Goal: Task Accomplishment & Management: Manage account settings

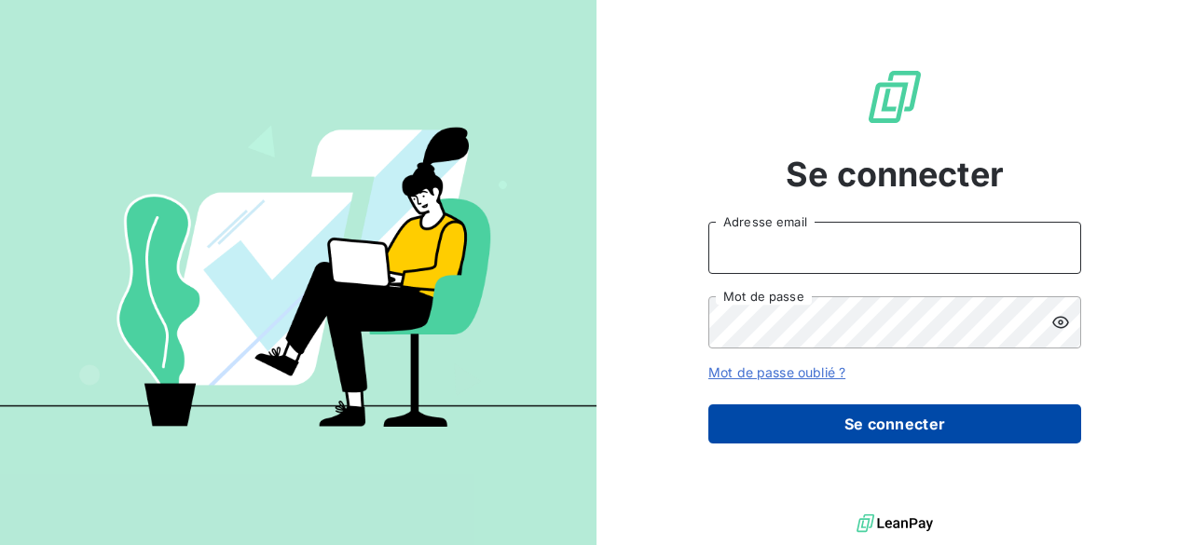
type input "[PERSON_NAME][EMAIL_ADDRESS][PERSON_NAME][DOMAIN_NAME]"
click at [850, 427] on button "Se connecter" at bounding box center [895, 424] width 373 height 39
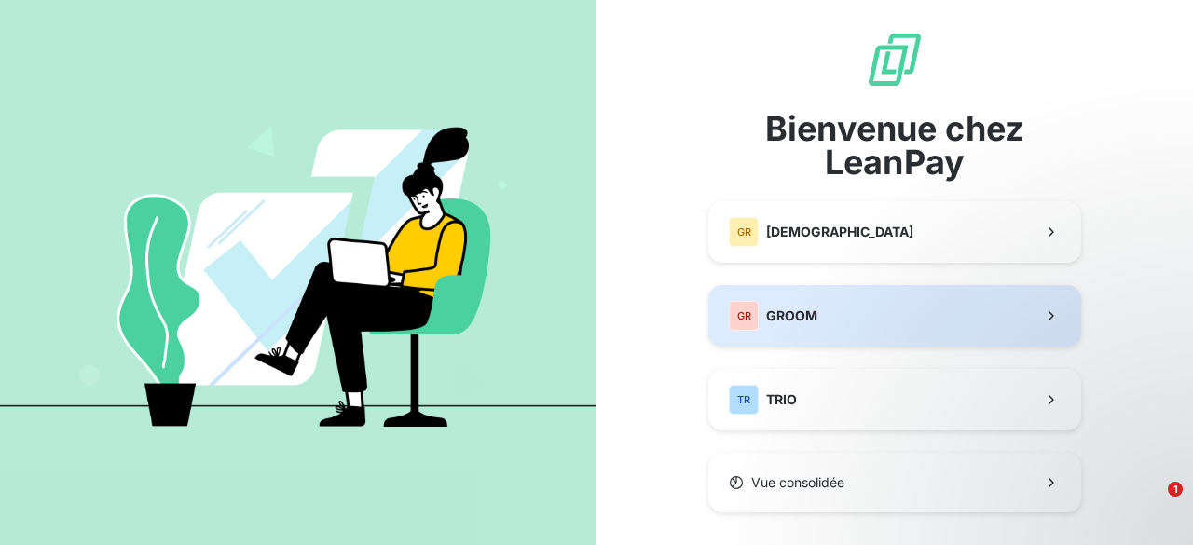
click at [802, 324] on span "GROOM" at bounding box center [791, 316] width 51 height 19
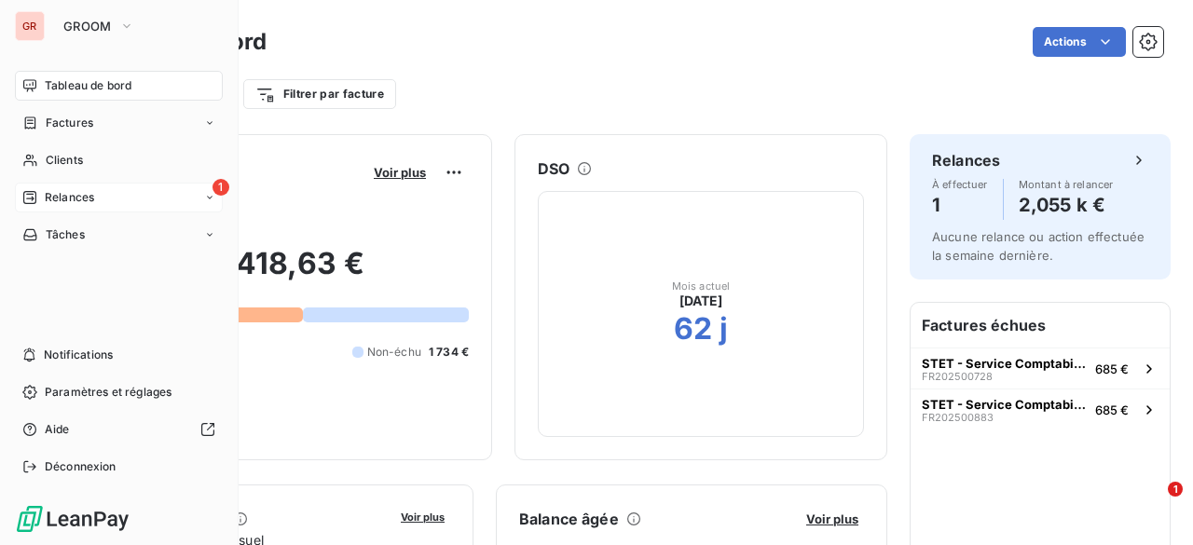
click at [75, 187] on div "1 Relances" at bounding box center [119, 198] width 208 height 30
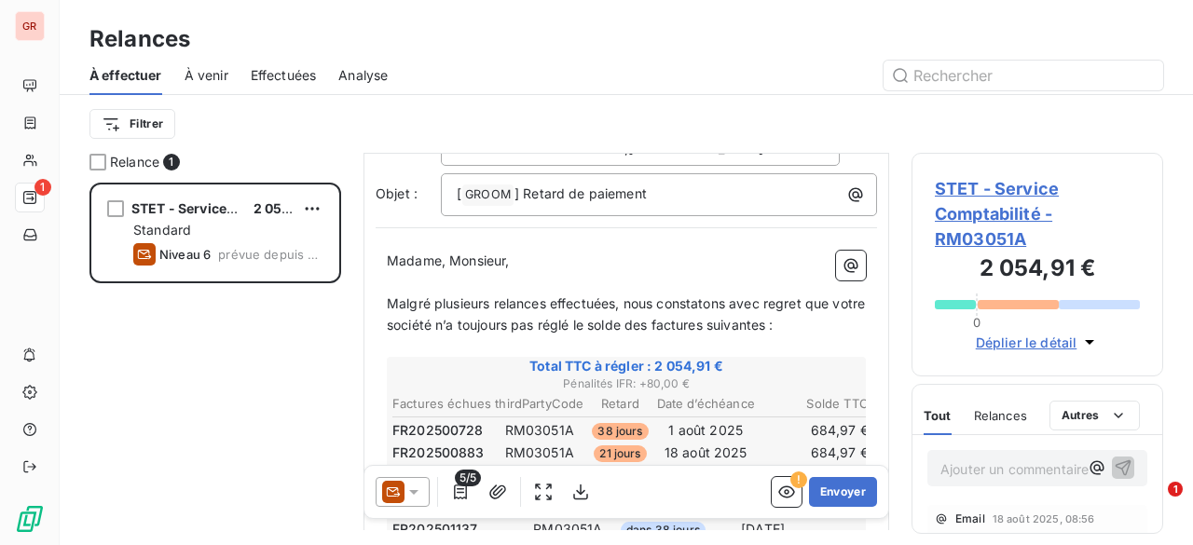
scroll to position [132, 0]
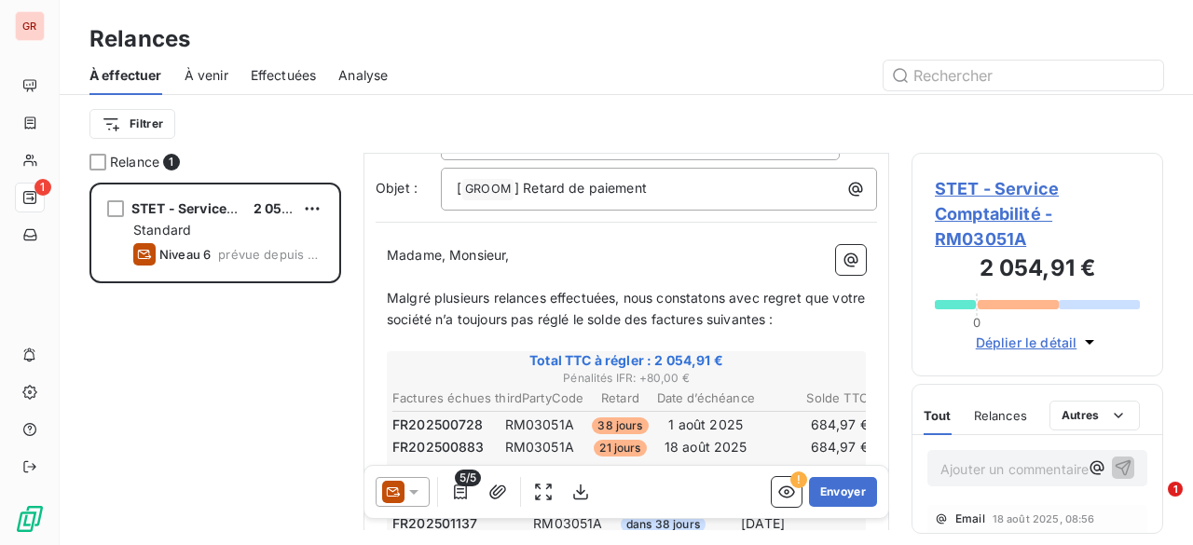
click at [597, 319] on span "Malgré plusieurs relances effectuées, nous constatons avec regret que votre soc…" at bounding box center [628, 308] width 482 height 37
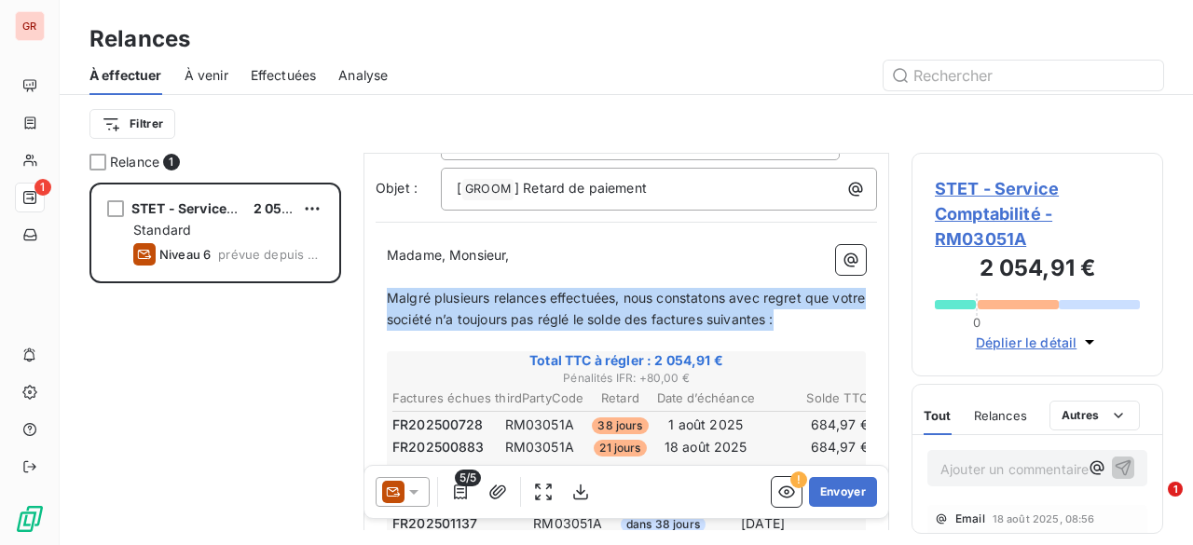
click at [597, 319] on span "Malgré plusieurs relances effectuées, nous constatons avec regret que votre soc…" at bounding box center [628, 308] width 482 height 37
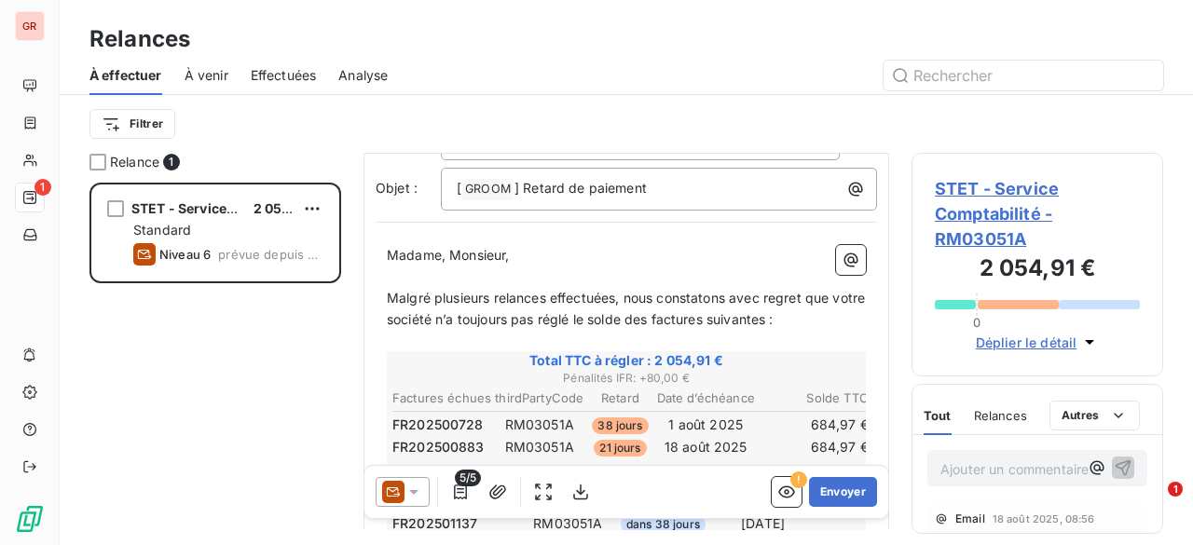
click at [316, 344] on div "STET - Service Comptabilité 2 054,91 € Standard Niveau 6 prévue depuis 8 jours" at bounding box center [216, 364] width 252 height 363
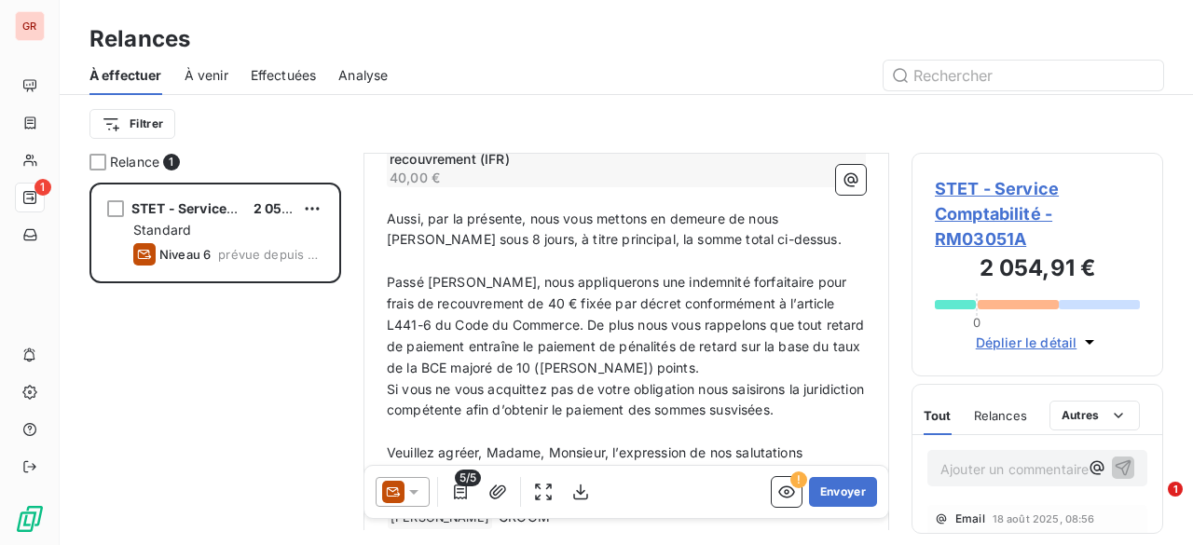
scroll to position [610, 0]
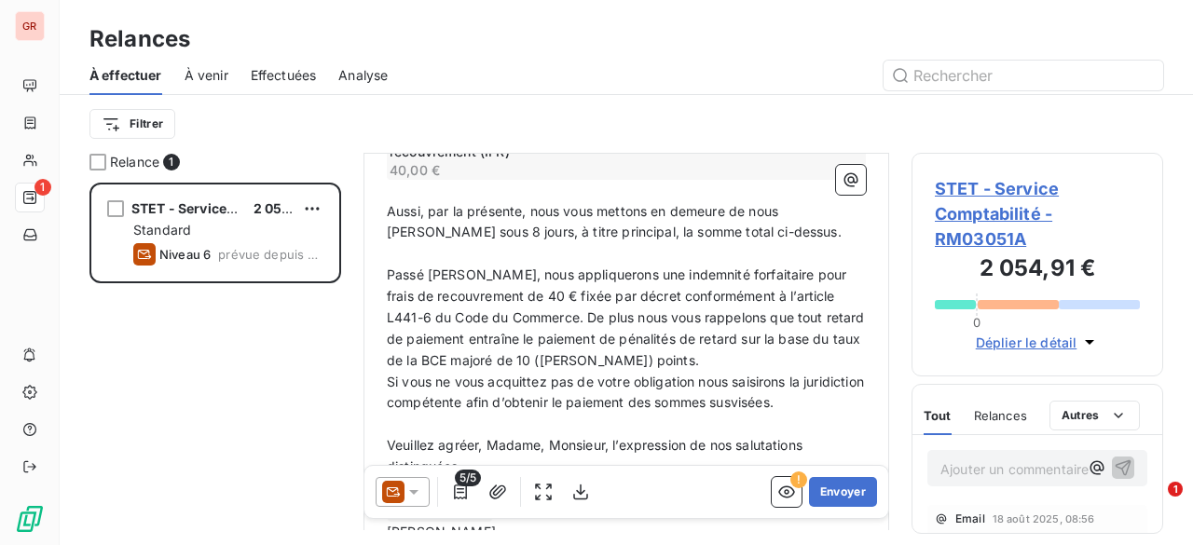
click at [492, 278] on span "Passé [PERSON_NAME], nous appliquerons une indemnité forfaitaire pour frais de …" at bounding box center [628, 318] width 482 height 102
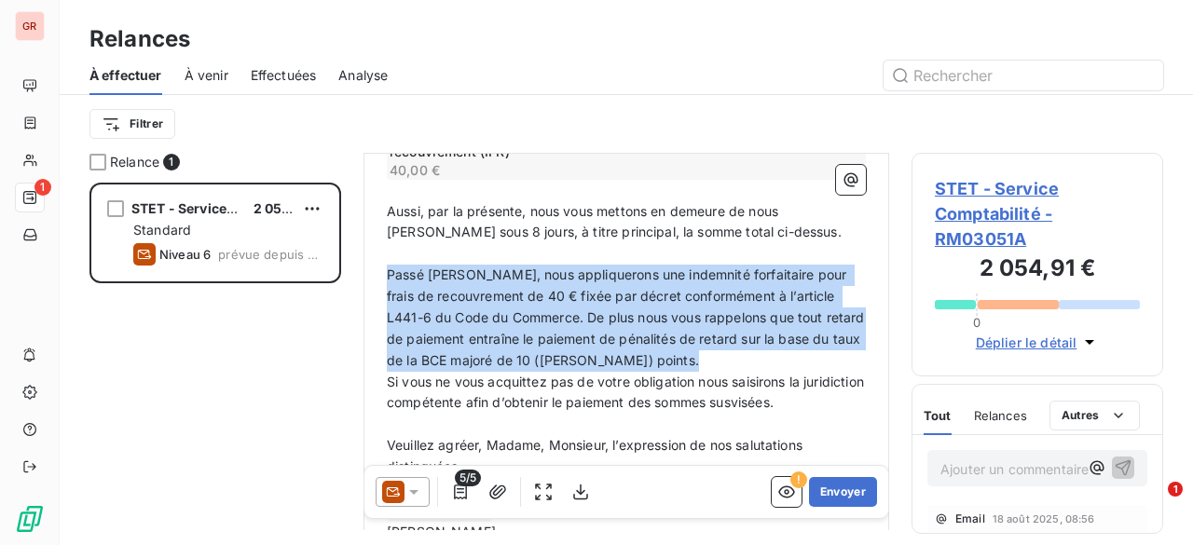
click at [492, 278] on span "Passé [PERSON_NAME], nous appliquerons une indemnité forfaitaire pour frais de …" at bounding box center [628, 318] width 482 height 102
click at [512, 325] on p "Passé [PERSON_NAME], nous appliquerons une indemnité forfaitaire pour frais de …" at bounding box center [626, 318] width 479 height 106
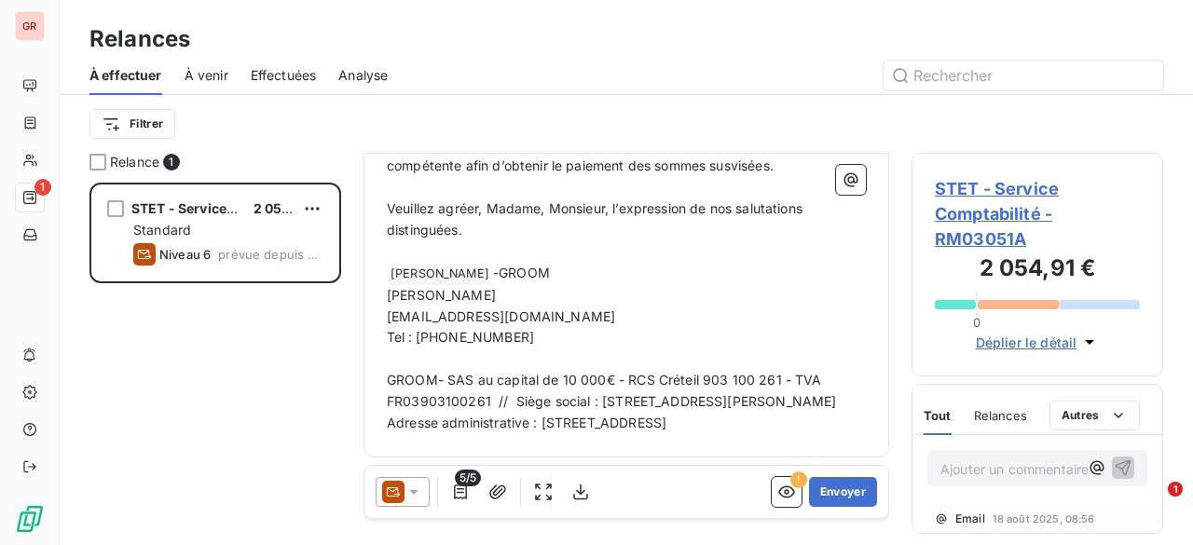
scroll to position [0, 0]
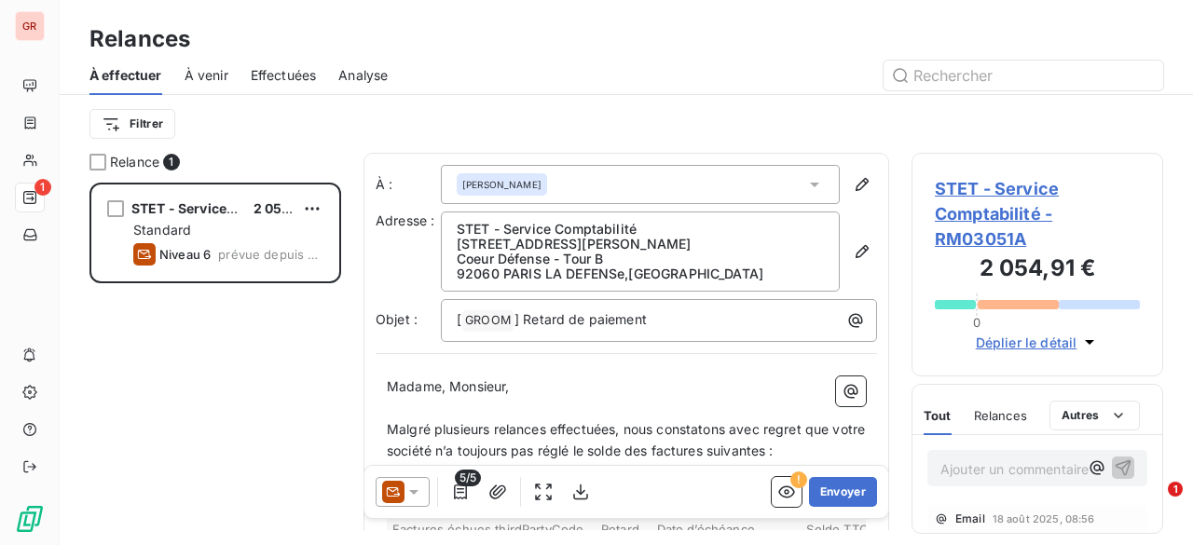
click at [211, 372] on div "STET - Service Comptabilité 2 054,91 € Standard Niveau 6 prévue depuis 8 jours" at bounding box center [216, 364] width 252 height 363
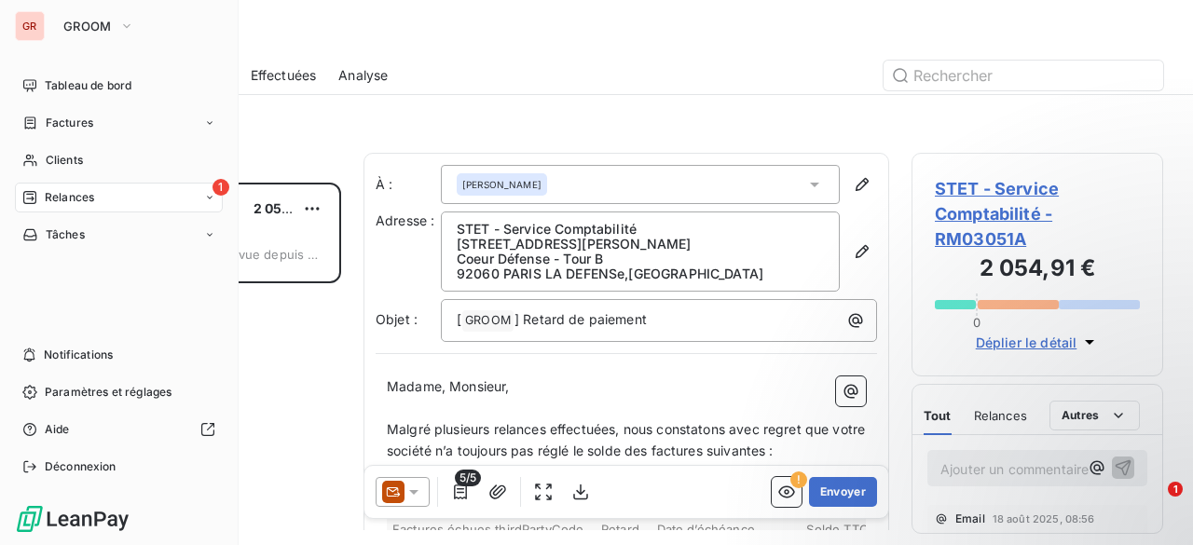
click at [34, 12] on div "GR" at bounding box center [30, 26] width 30 height 30
click at [113, 21] on button "GROOM" at bounding box center [98, 26] width 93 height 30
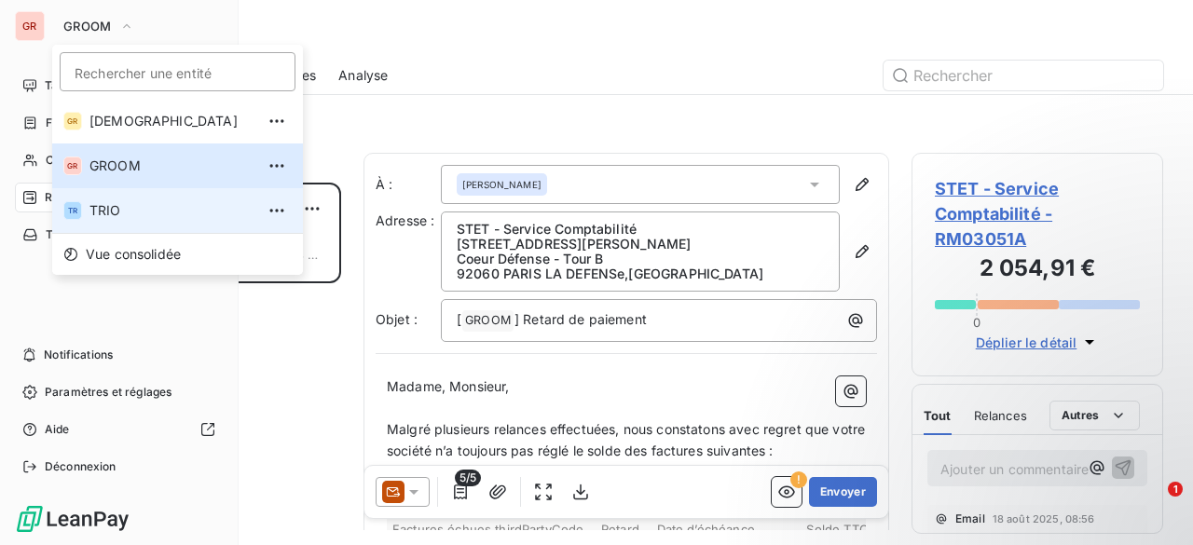
click at [114, 208] on span "TRIO" at bounding box center [172, 210] width 165 height 19
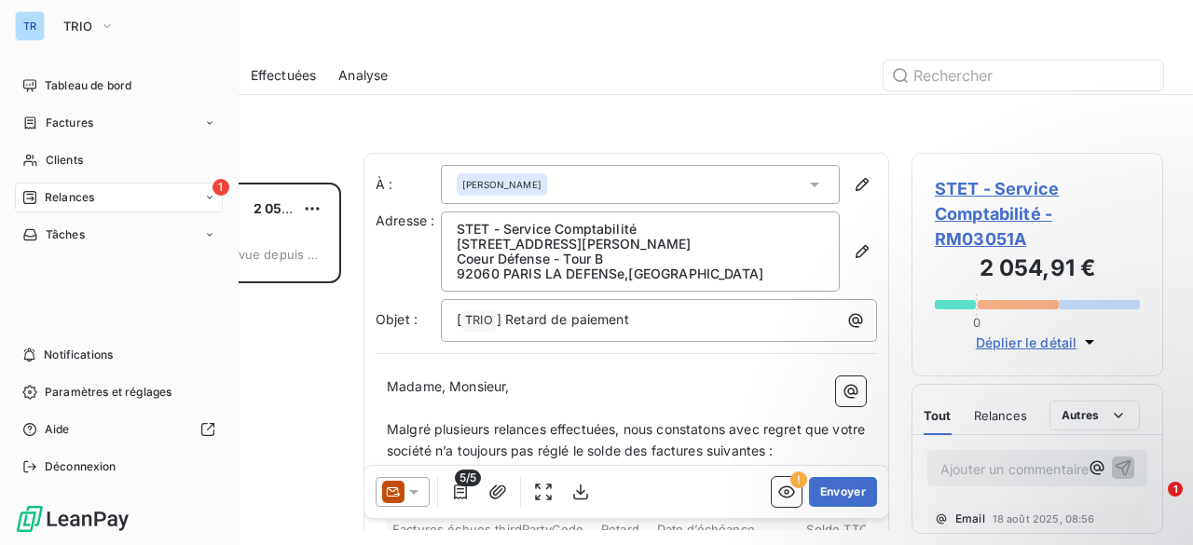
scroll to position [349, 237]
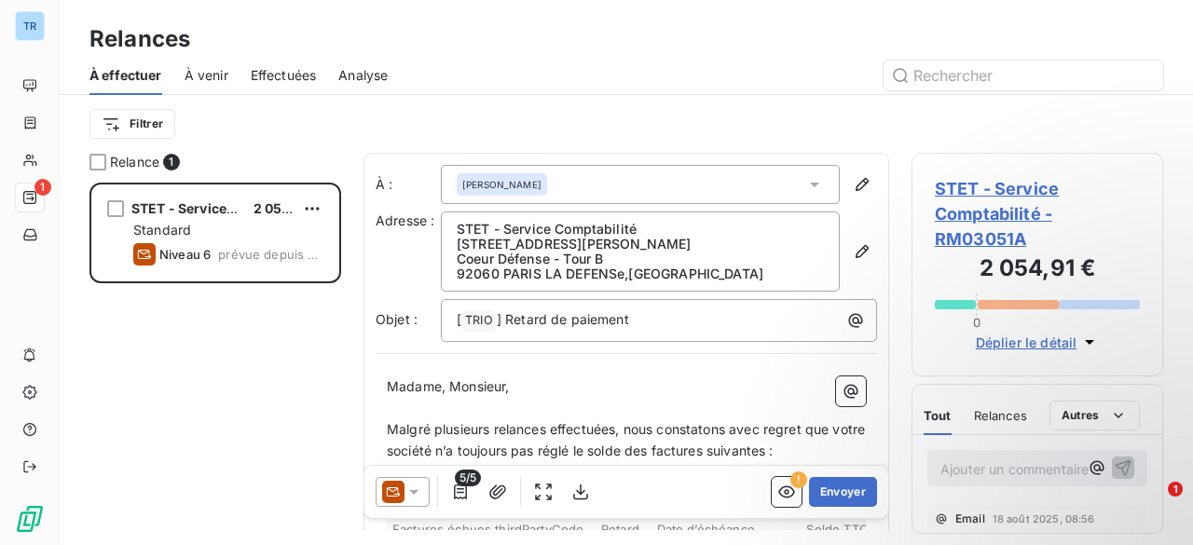
click at [362, 51] on div "Relances" at bounding box center [627, 39] width 1134 height 34
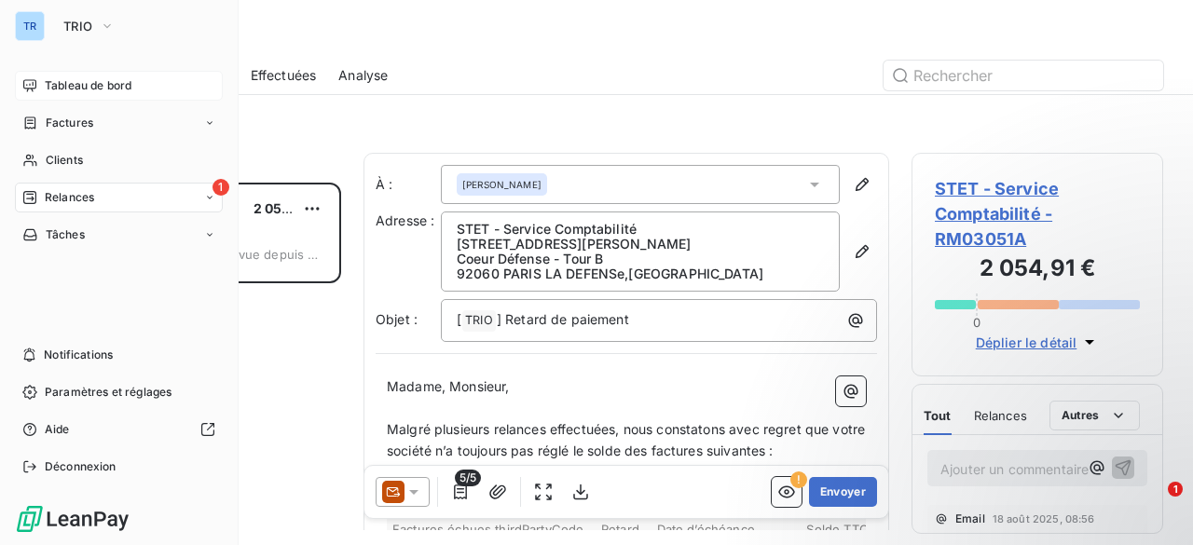
click at [20, 90] on div "Tableau de bord" at bounding box center [119, 86] width 208 height 30
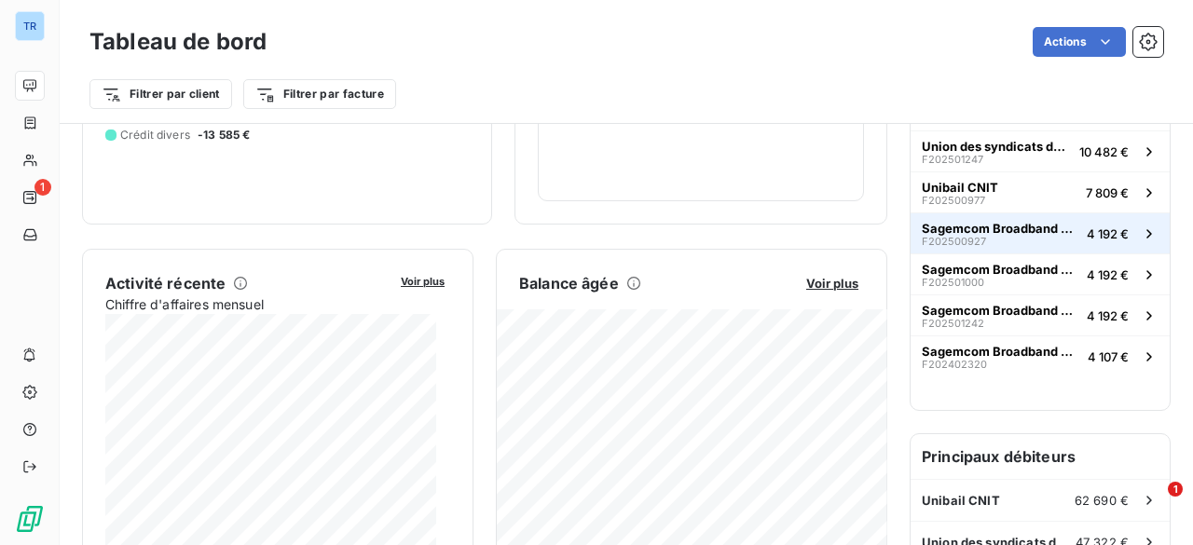
scroll to position [181, 0]
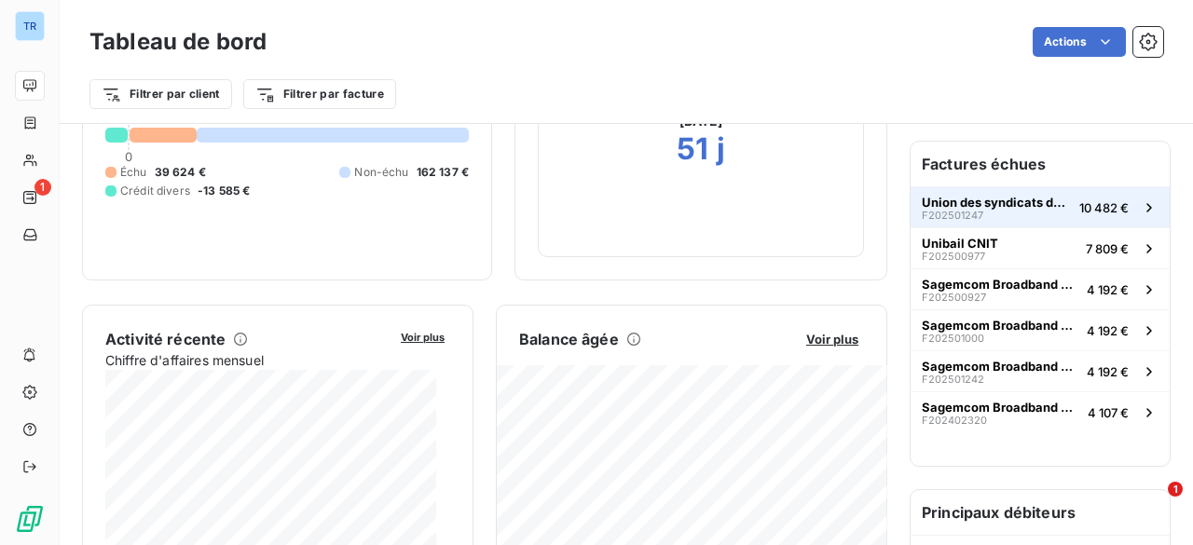
click at [982, 206] on span "Union des syndicats du centre commercial régional ULIS 2" at bounding box center [997, 202] width 150 height 15
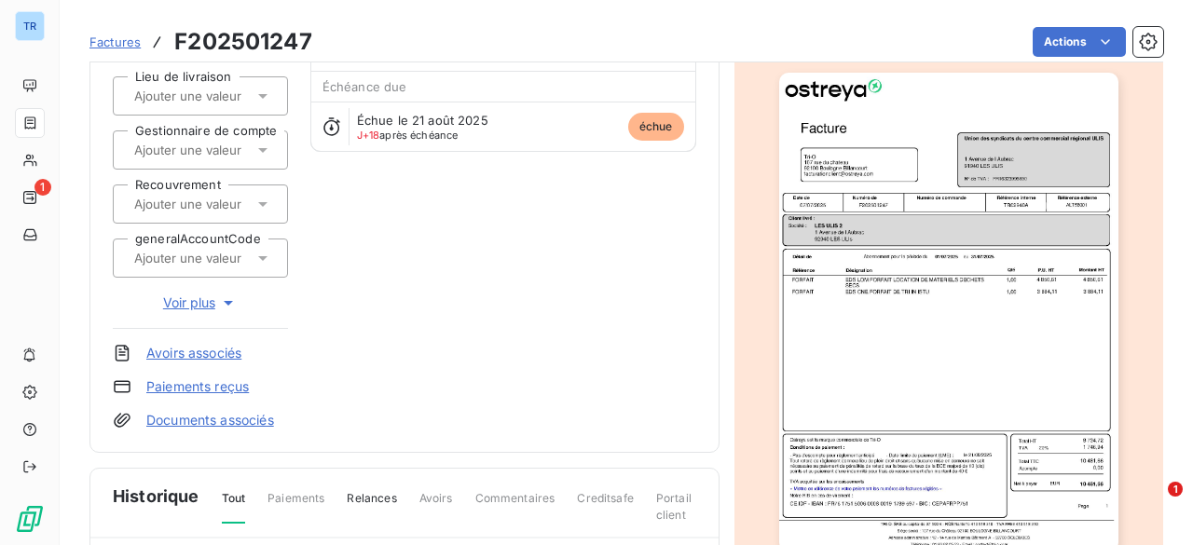
scroll to position [269, 0]
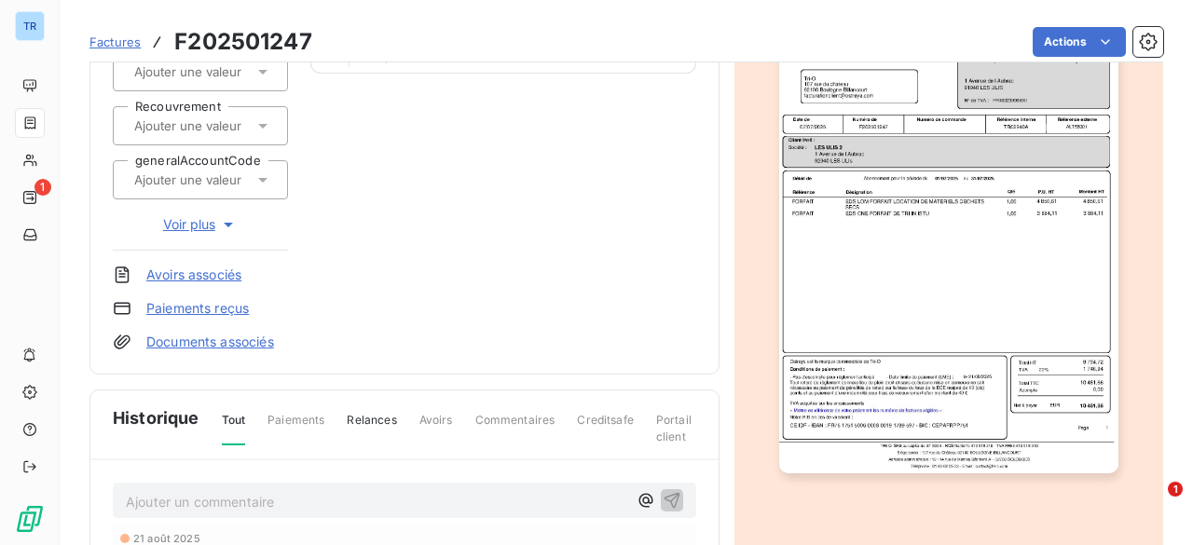
click at [813, 219] on img "button" at bounding box center [948, 233] width 339 height 479
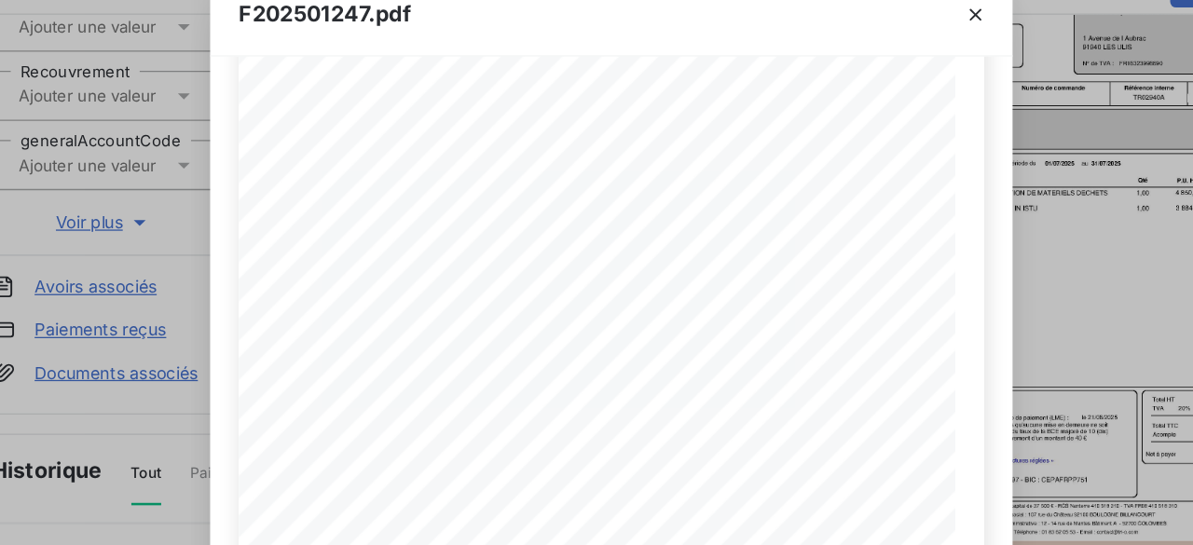
scroll to position [226, 0]
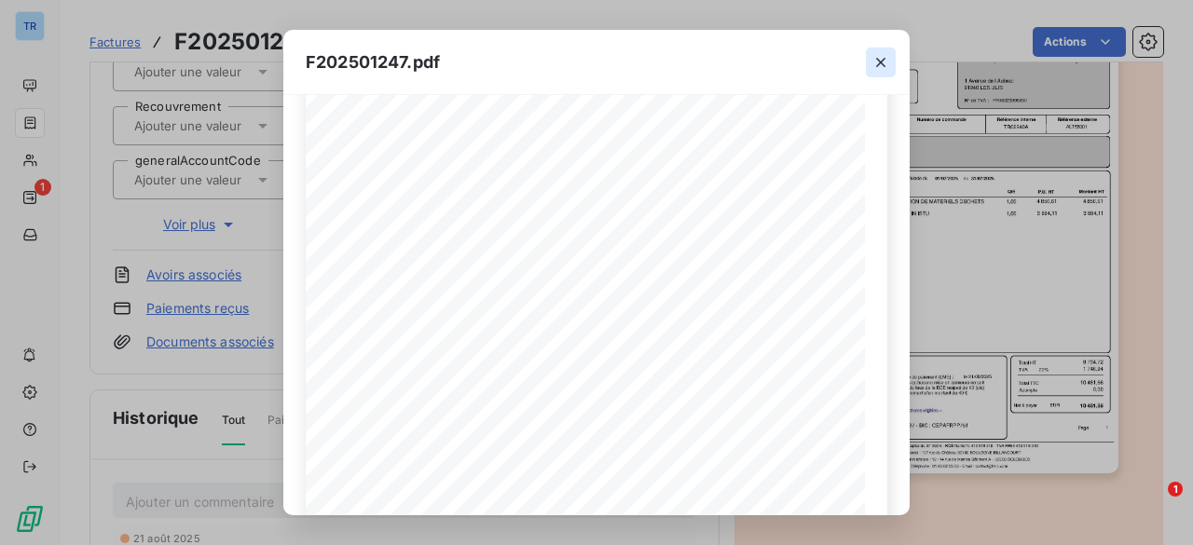
click at [880, 54] on icon "button" at bounding box center [881, 62] width 19 height 19
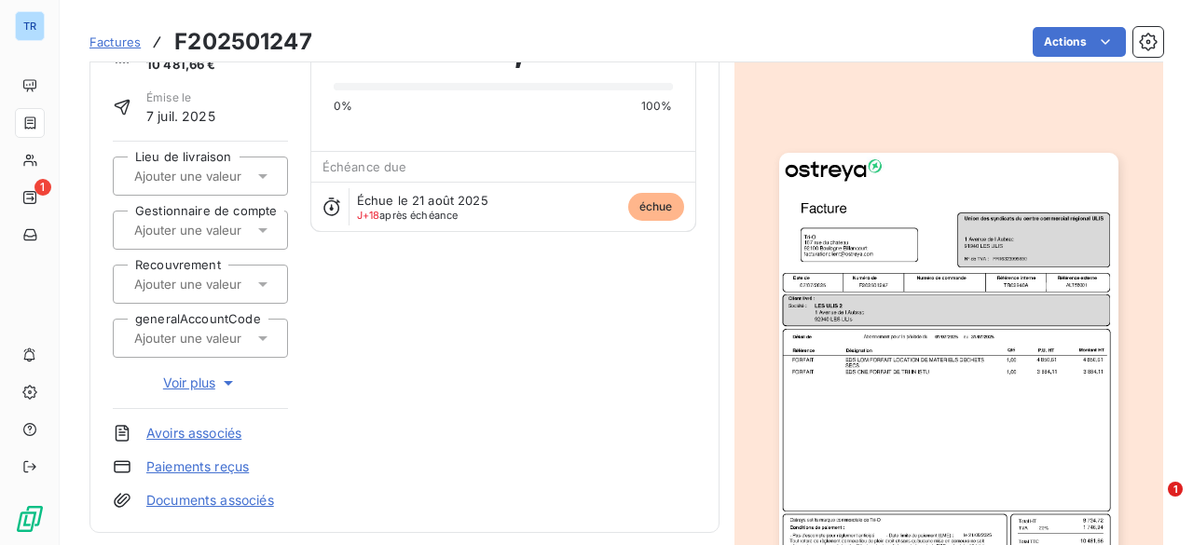
scroll to position [0, 0]
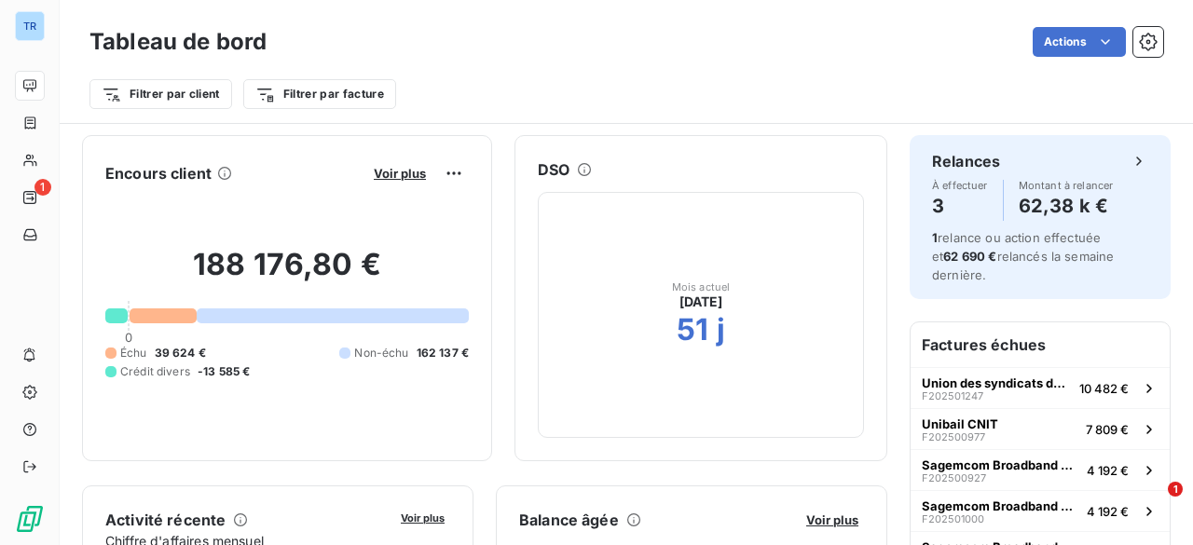
scroll to position [151, 0]
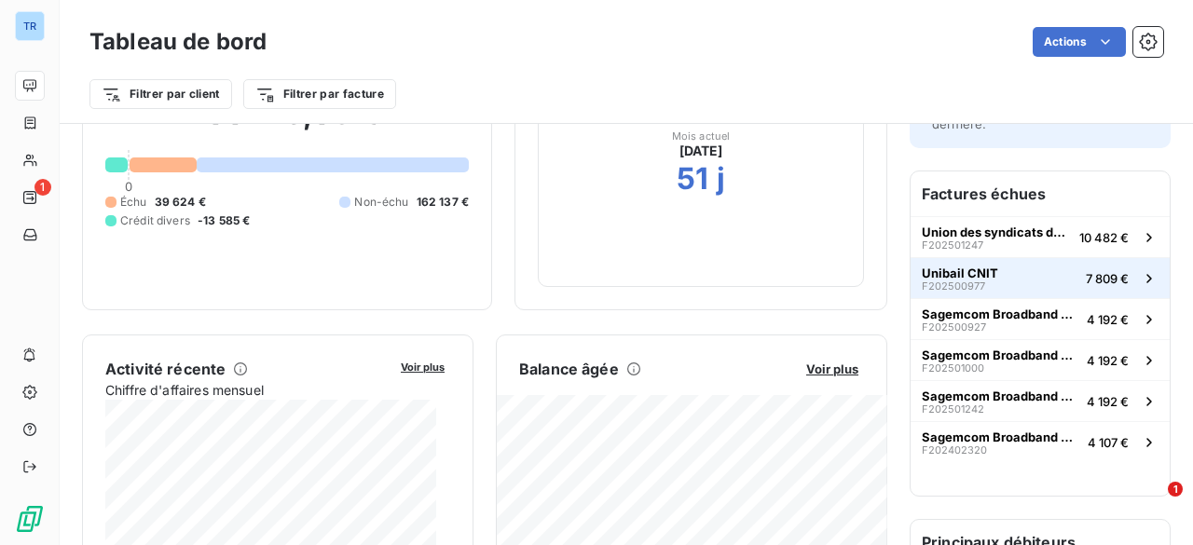
click at [1011, 264] on button "Unibail CNIT F202500977 7 809 €" at bounding box center [1040, 277] width 259 height 41
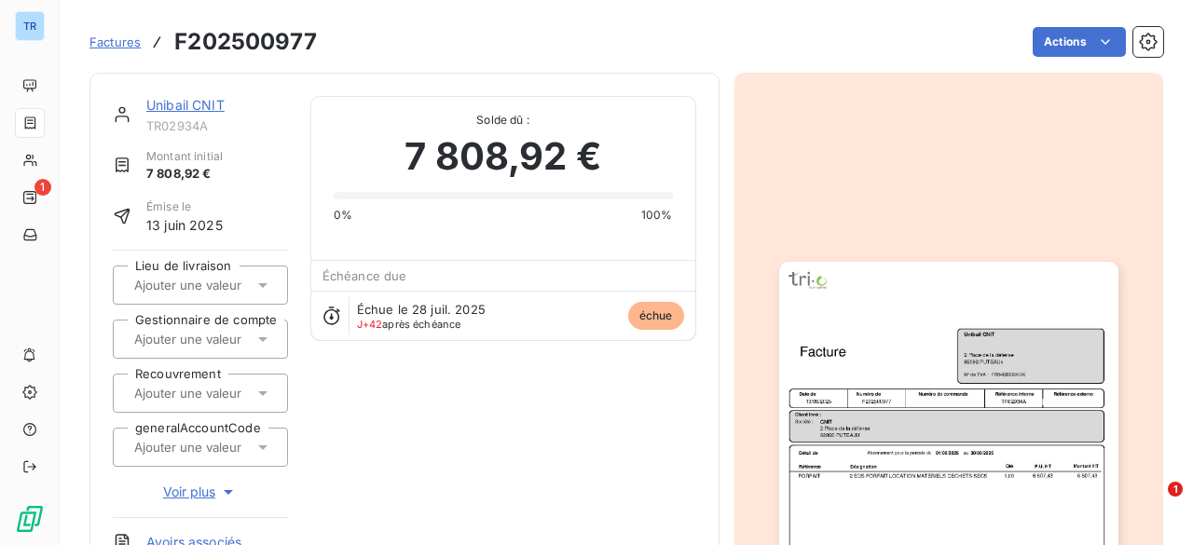
click at [906, 377] on img "button" at bounding box center [948, 501] width 339 height 479
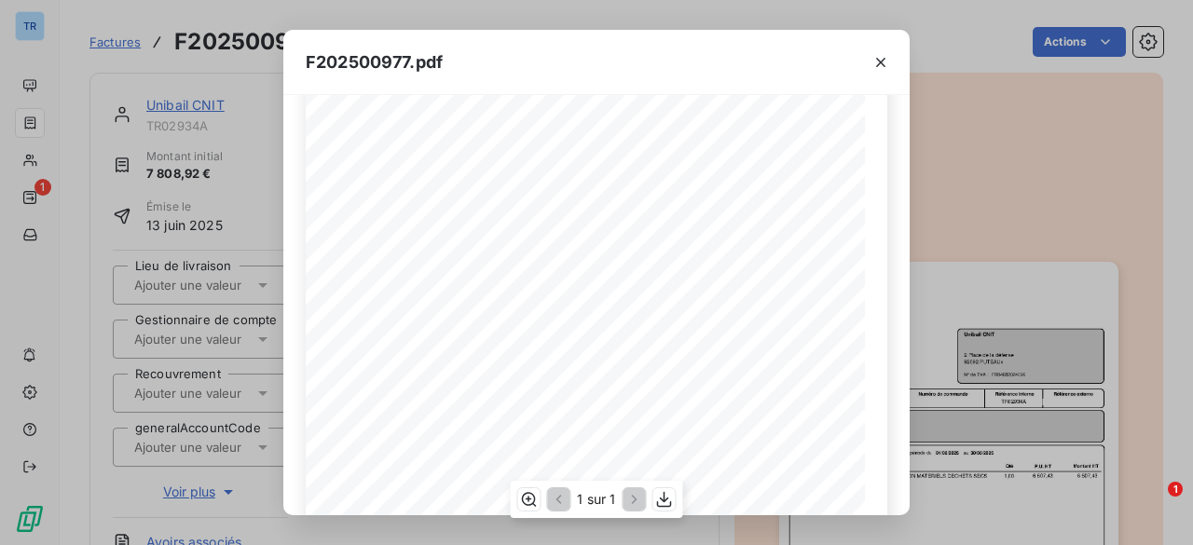
scroll to position [152, 0]
click at [877, 61] on icon "button" at bounding box center [881, 62] width 19 height 19
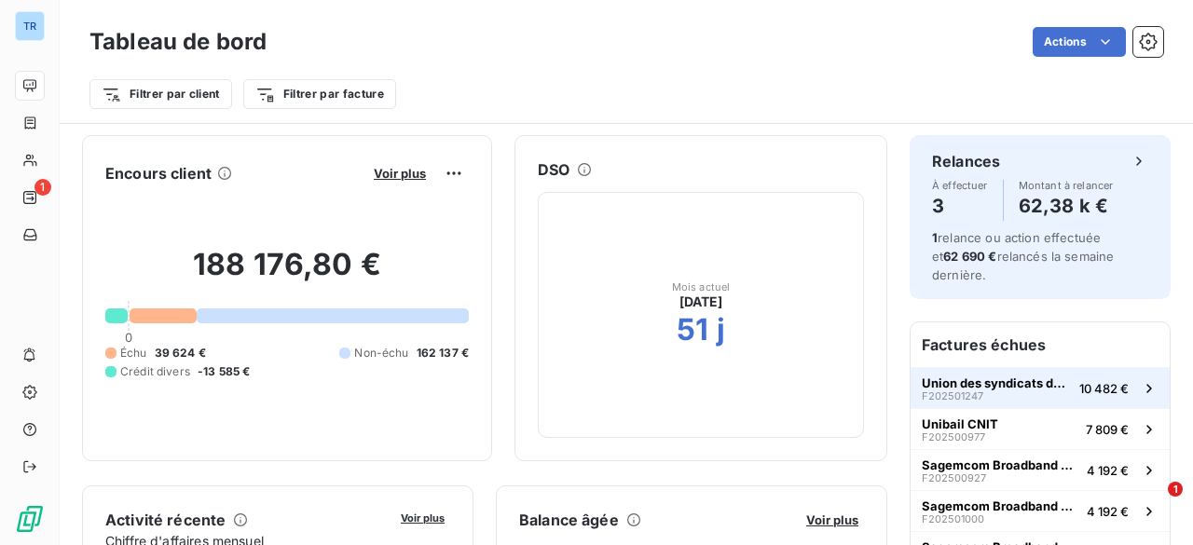
scroll to position [200, 0]
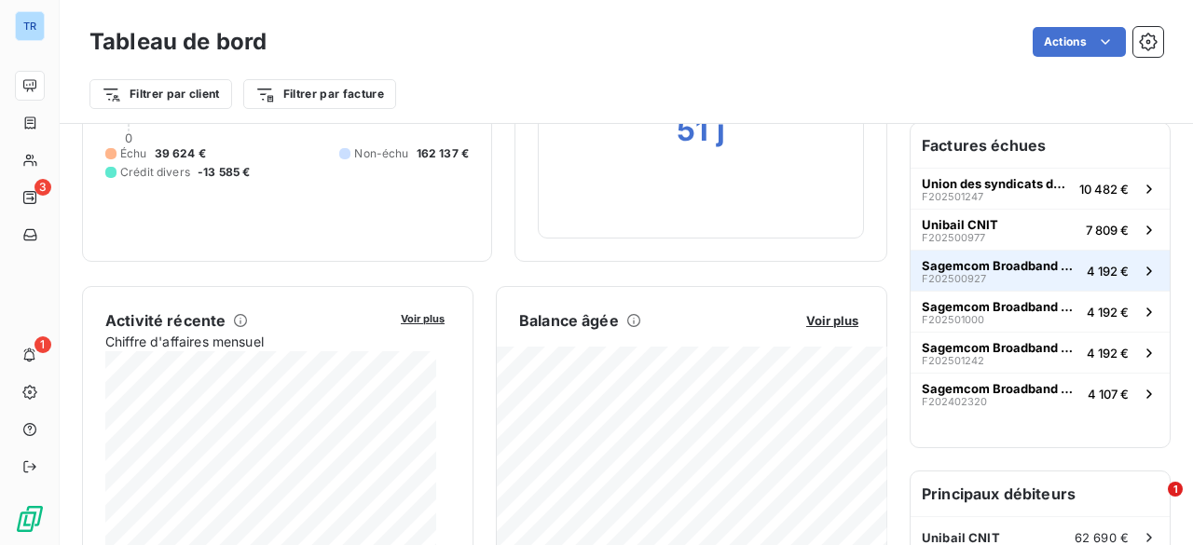
click at [983, 264] on span "Sagemcom Broadband SAS" at bounding box center [1001, 265] width 158 height 15
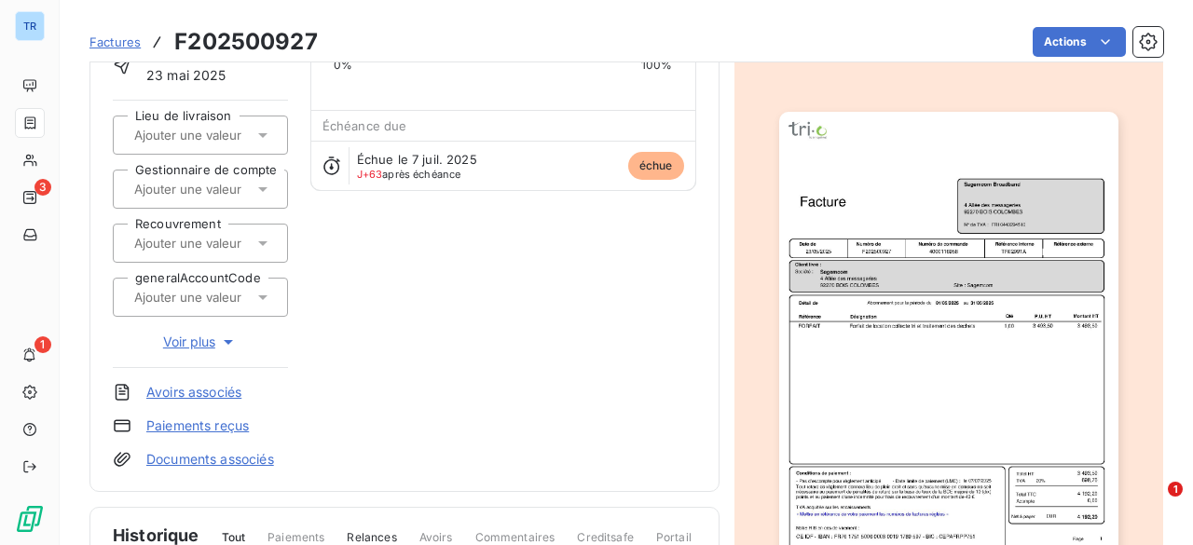
scroll to position [155, 0]
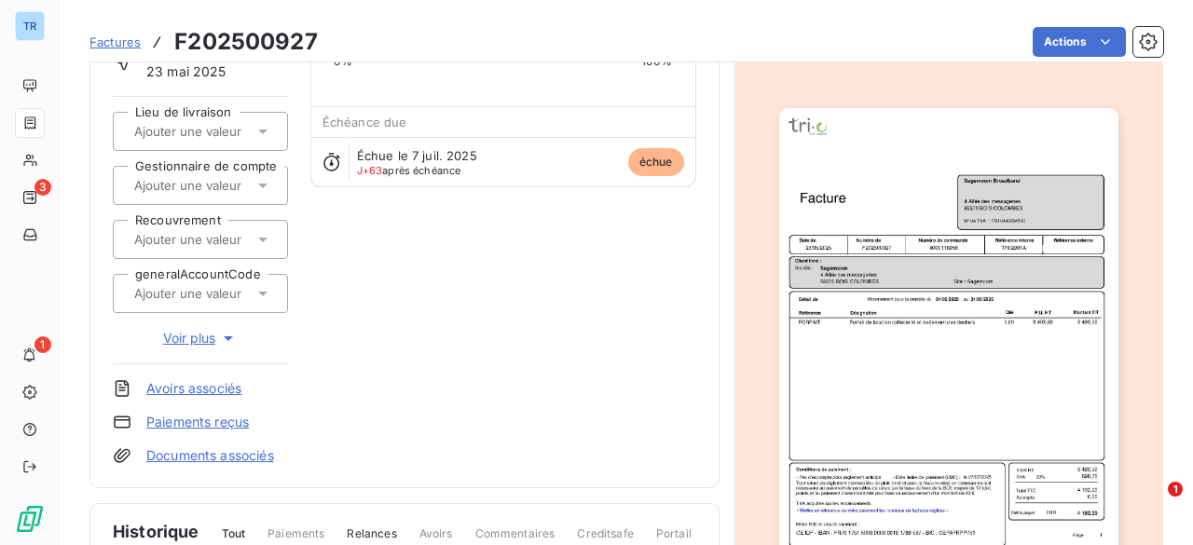
click at [893, 335] on img "button" at bounding box center [948, 347] width 339 height 479
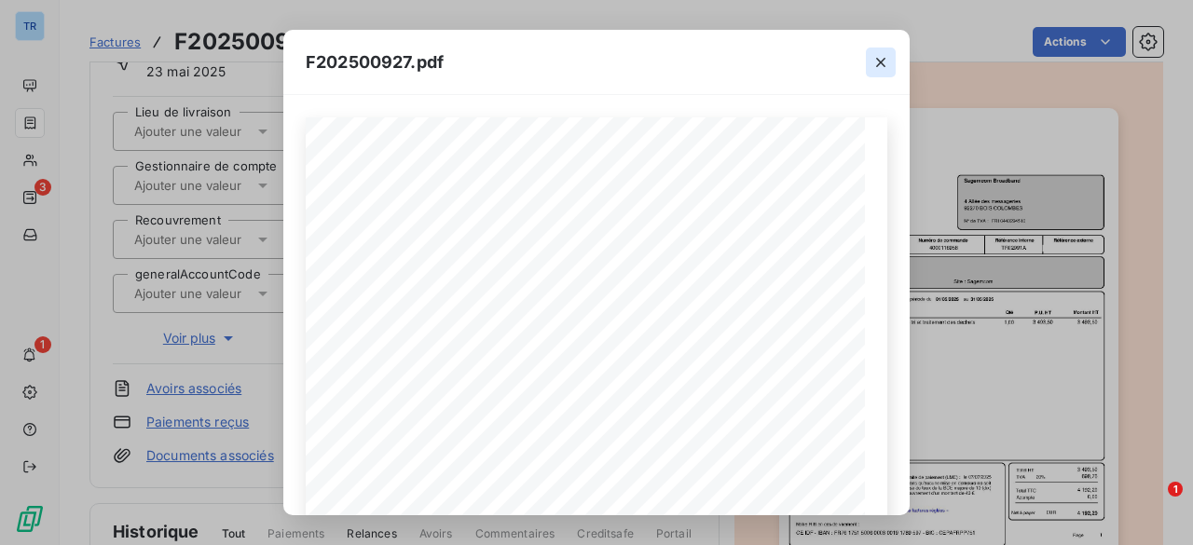
click at [884, 62] on icon "button" at bounding box center [881, 62] width 19 height 19
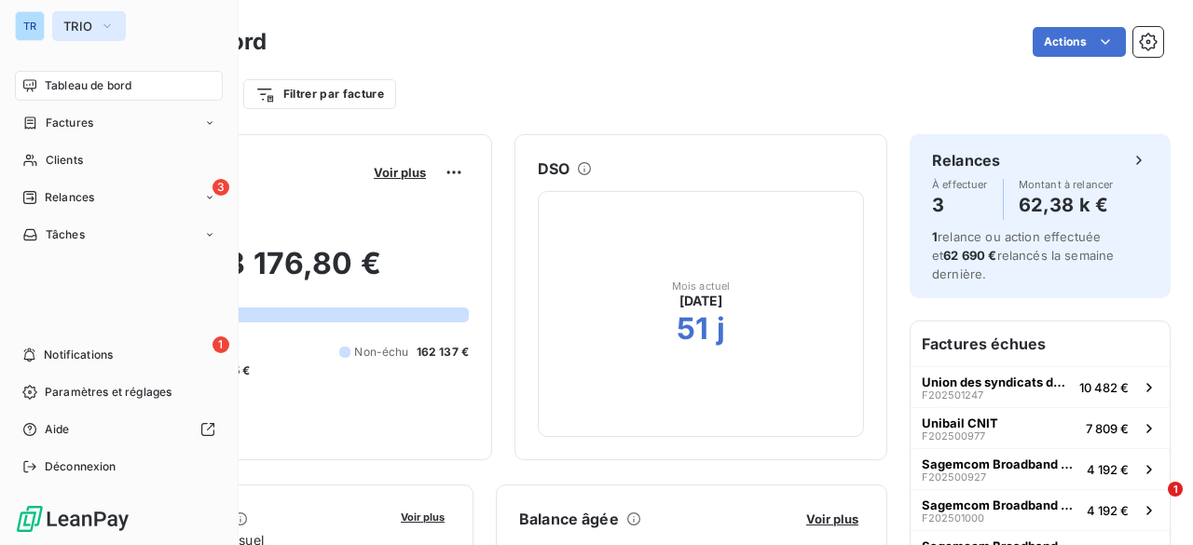
click at [80, 34] on button "TRIO" at bounding box center [89, 26] width 74 height 30
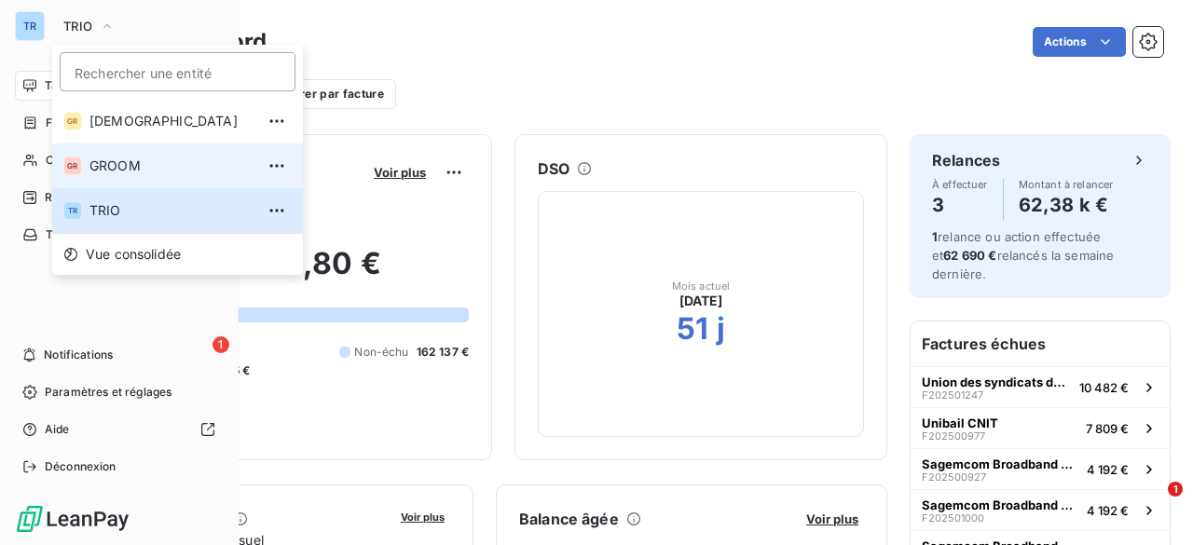
click at [125, 161] on span "GROOM" at bounding box center [172, 166] width 165 height 19
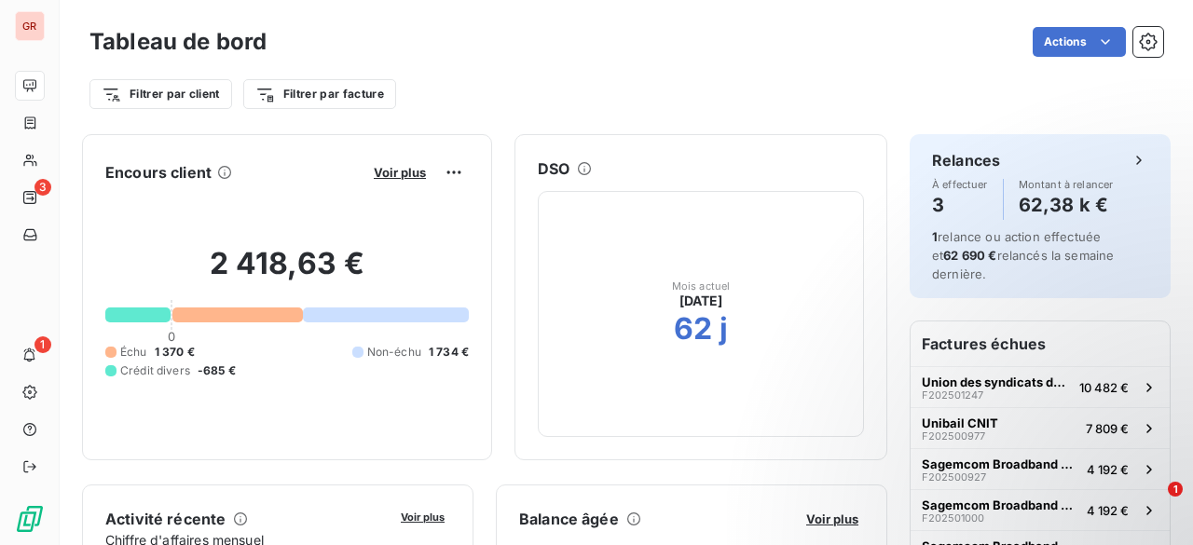
click at [647, 52] on div "Actions" at bounding box center [726, 42] width 875 height 30
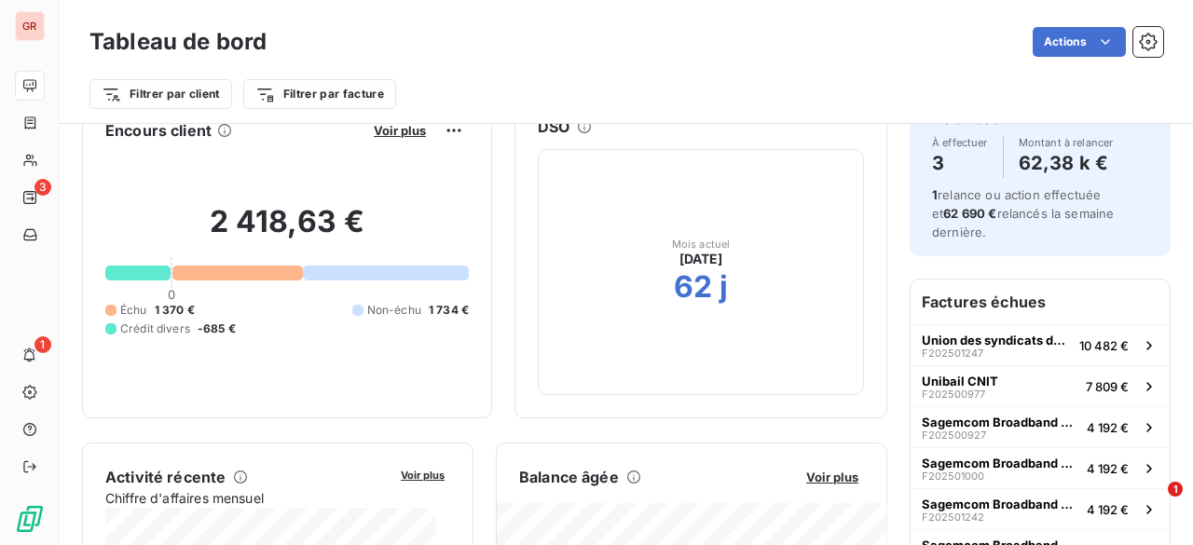
scroll to position [30, 0]
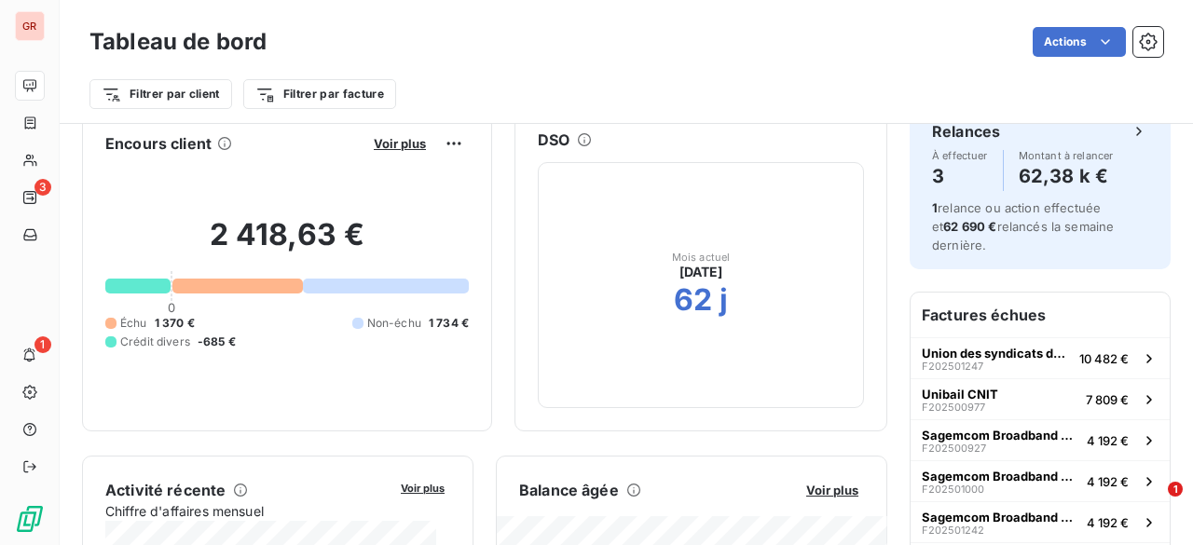
click at [22, 335] on div "3 1" at bounding box center [29, 276] width 29 height 411
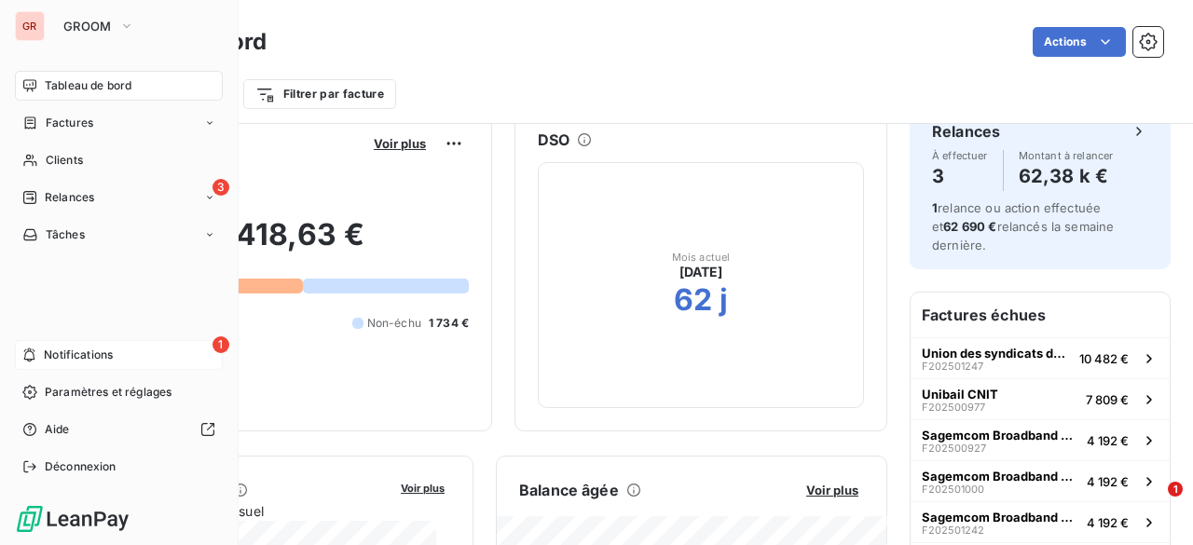
click at [93, 365] on div "1 Notifications" at bounding box center [119, 355] width 208 height 30
click at [45, 192] on span "Relances" at bounding box center [69, 197] width 49 height 17
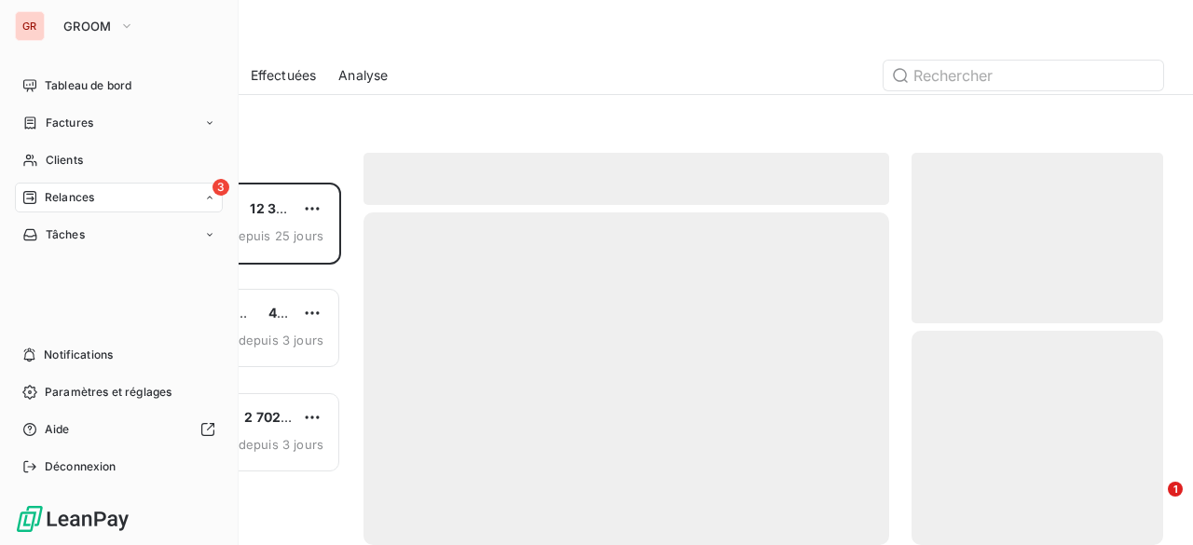
scroll to position [349, 237]
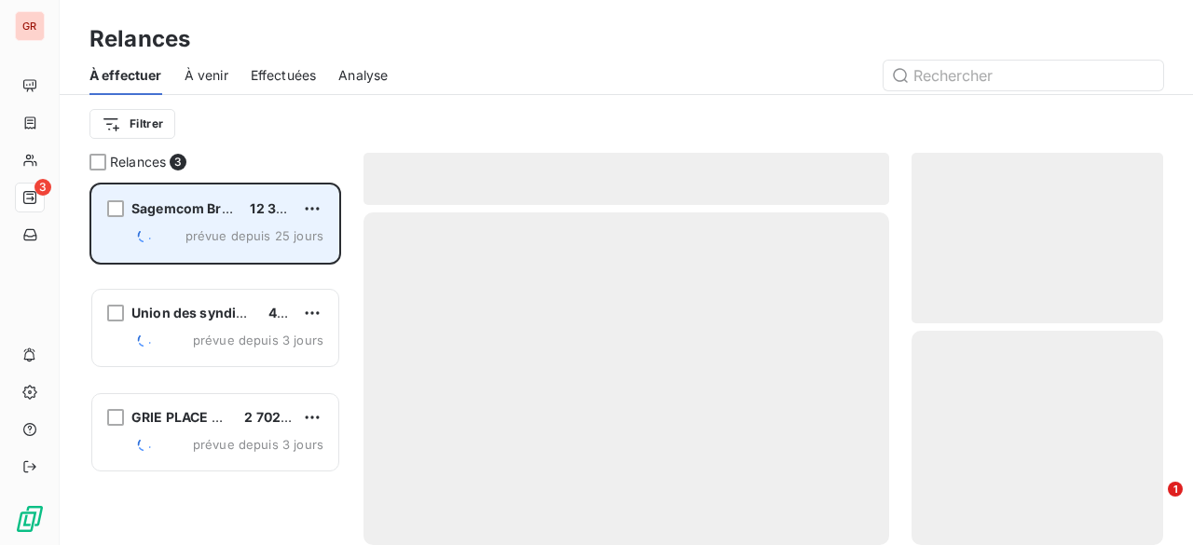
click at [151, 225] on icon "grid" at bounding box center [144, 235] width 22 height 37
